Goal: Transaction & Acquisition: Subscribe to service/newsletter

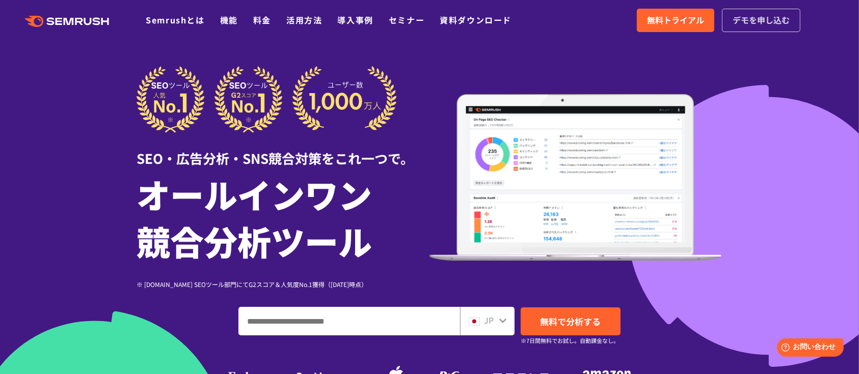
click at [644, 12] on link "デモを申し込む" at bounding box center [761, 20] width 78 height 23
click at [644, 16] on span "無料トライアル" at bounding box center [675, 20] width 57 height 13
click at [76, 21] on icon at bounding box center [80, 21] width 8 height 7
